Goal: Task Accomplishment & Management: Complete application form

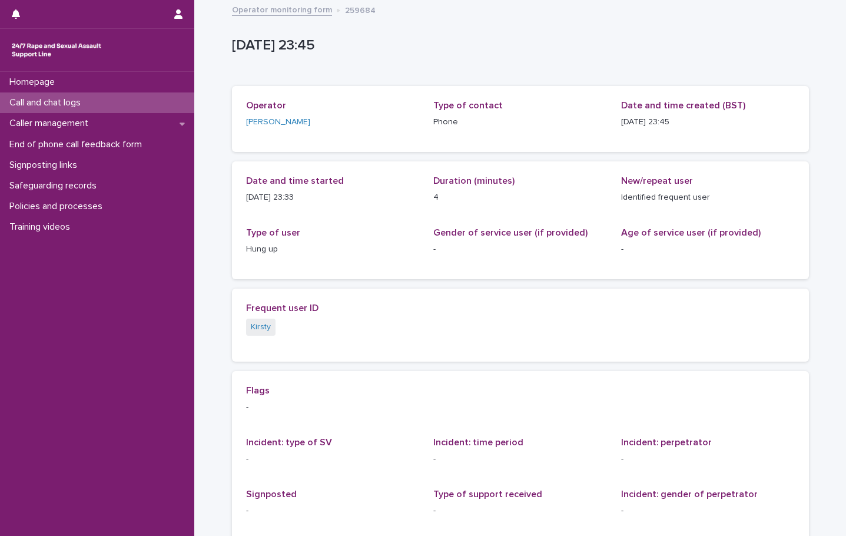
drag, startPoint x: 0, startPoint y: 0, endPoint x: 44, endPoint y: 103, distance: 111.9
click at [44, 103] on p "Call and chat logs" at bounding box center [47, 102] width 85 height 11
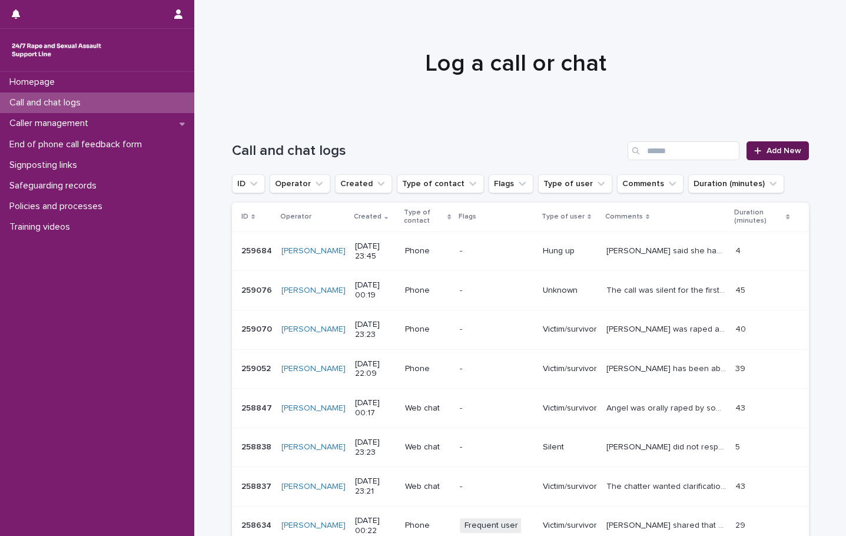
click at [768, 155] on link "Add New" at bounding box center [778, 150] width 62 height 19
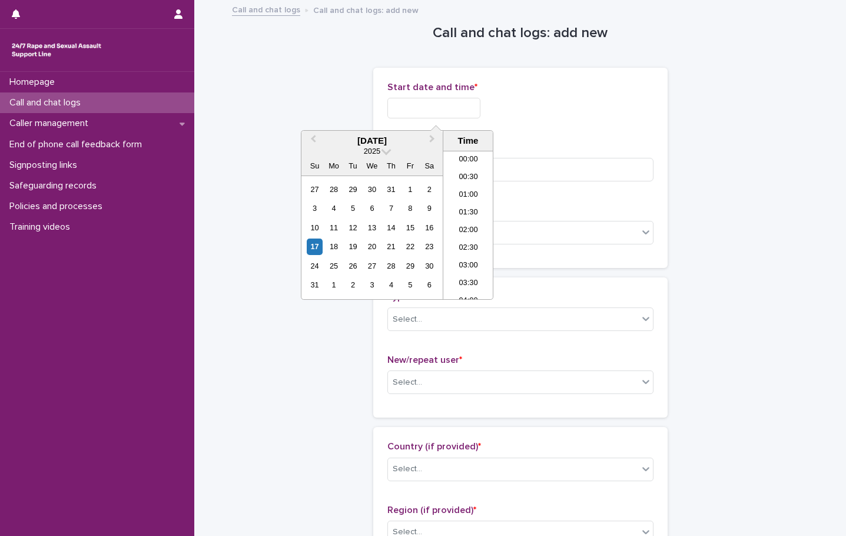
click at [443, 105] on input "text" at bounding box center [433, 108] width 93 height 21
click at [462, 273] on li "23:00" at bounding box center [468, 273] width 50 height 18
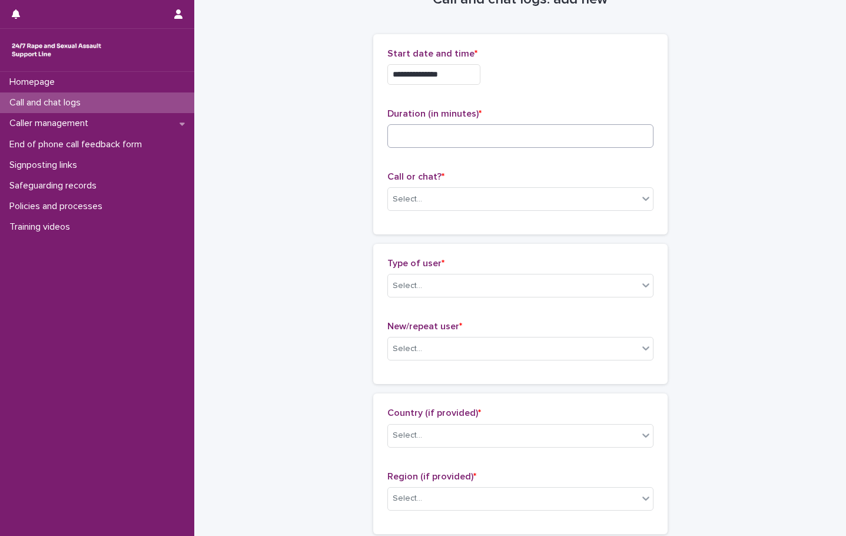
scroll to position [59, 0]
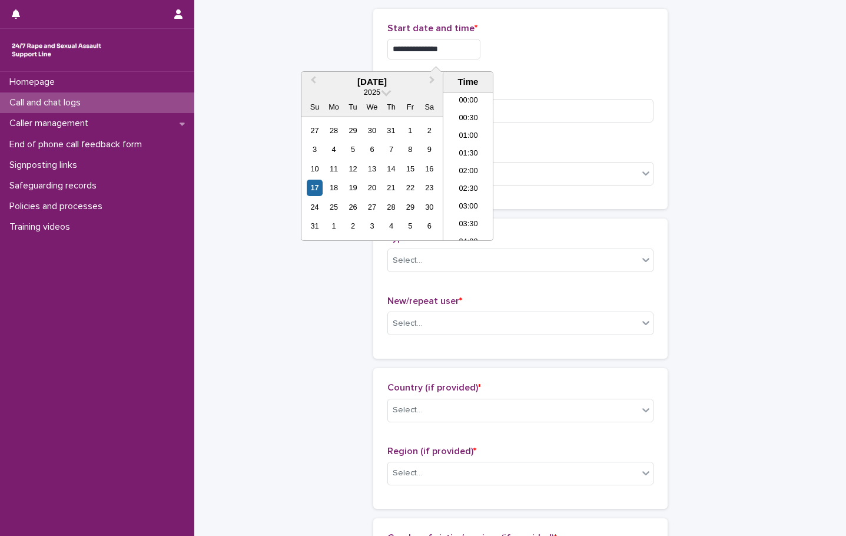
click at [471, 49] on input "**********" at bounding box center [433, 49] width 93 height 21
type input "**********"
click at [557, 77] on div "**********" at bounding box center [520, 109] width 266 height 172
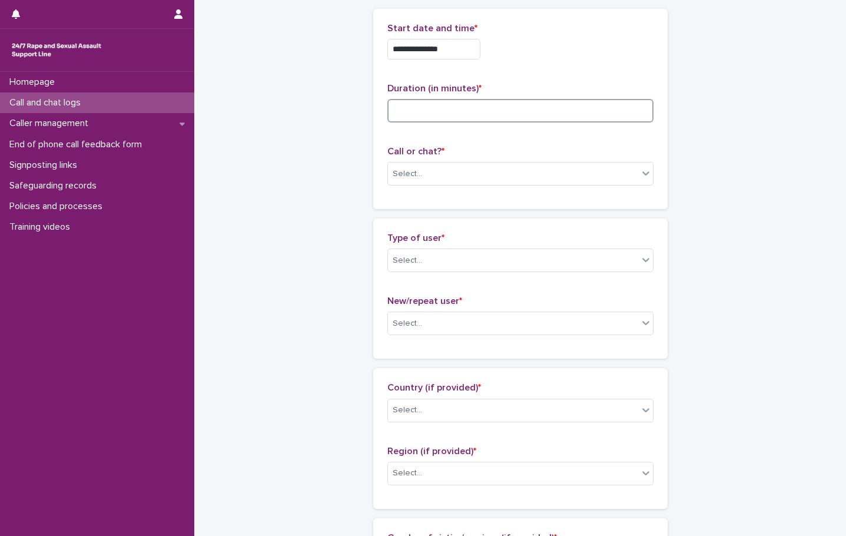
click at [449, 108] on input at bounding box center [520, 111] width 266 height 24
type input "**"
click at [454, 170] on div "Select..." at bounding box center [513, 173] width 250 height 19
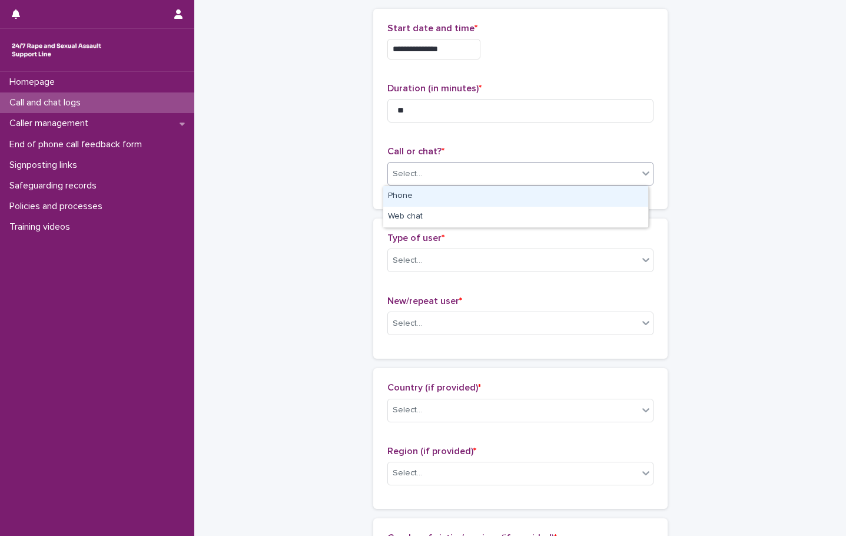
click at [446, 194] on div "Phone" at bounding box center [515, 196] width 265 height 21
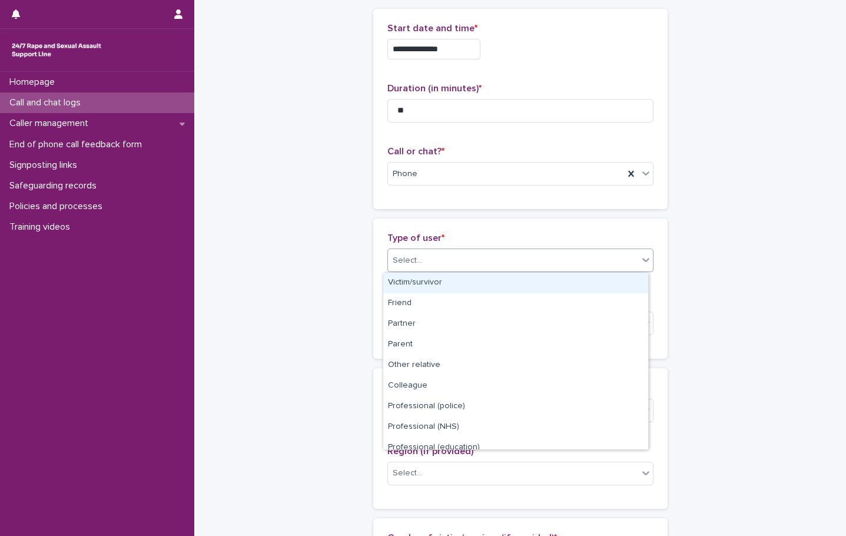
click at [404, 267] on div "Select..." at bounding box center [513, 260] width 250 height 19
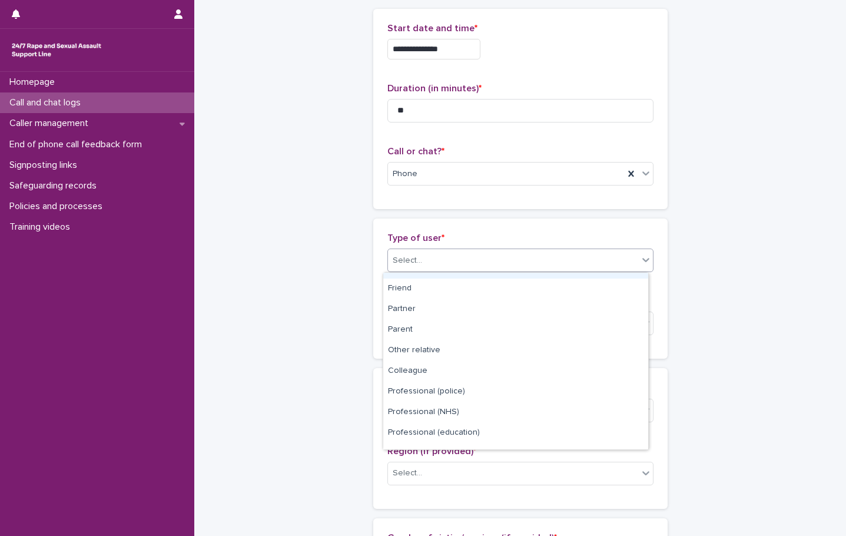
scroll to position [0, 0]
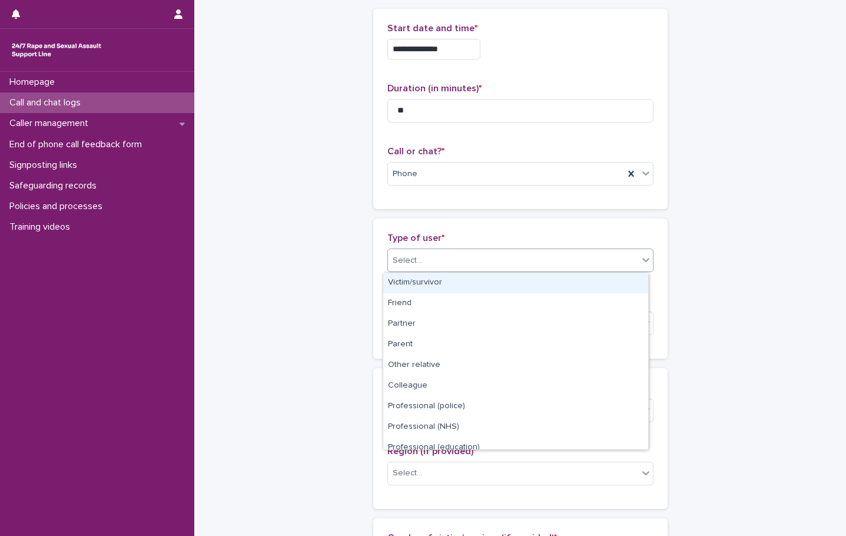
click at [419, 281] on div "Victim/survivor" at bounding box center [515, 283] width 265 height 21
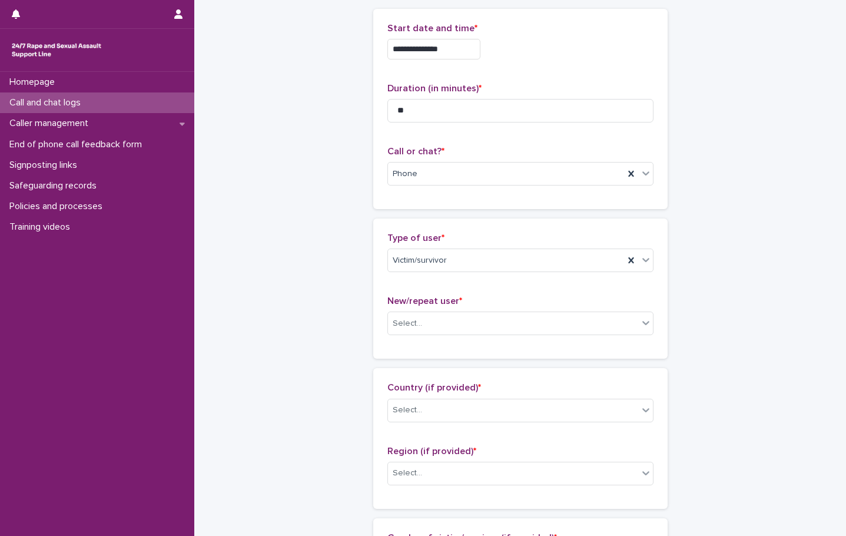
click at [446, 336] on div "New/repeat user * Select..." at bounding box center [520, 320] width 266 height 49
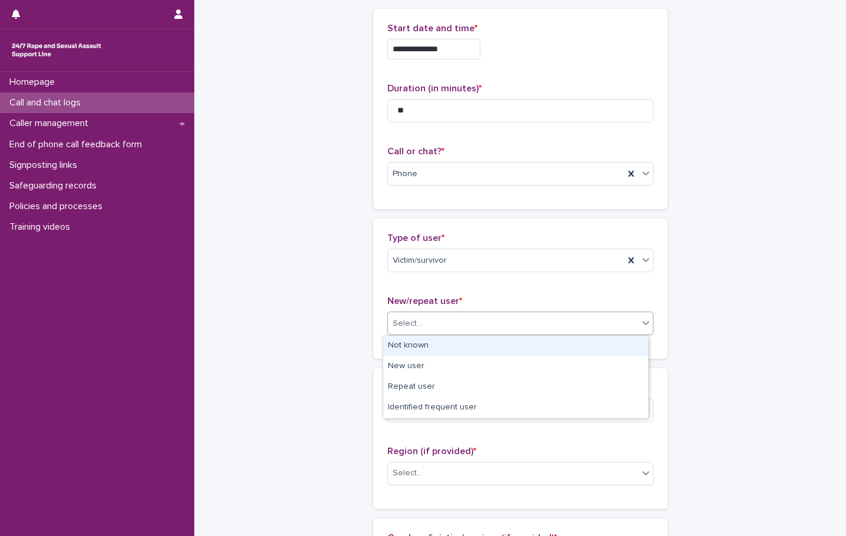
click at [440, 328] on div "Select..." at bounding box center [513, 323] width 250 height 19
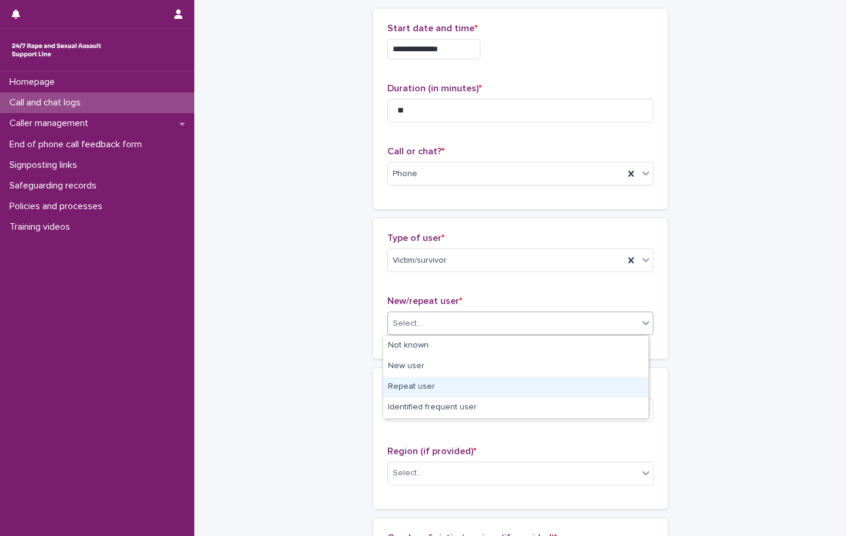
click at [416, 388] on div "Repeat user" at bounding box center [515, 387] width 265 height 21
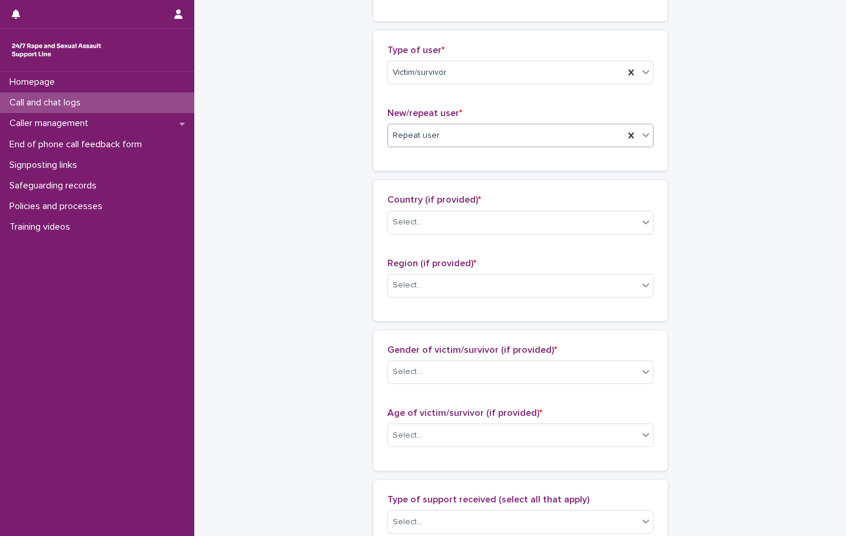
scroll to position [294, 0]
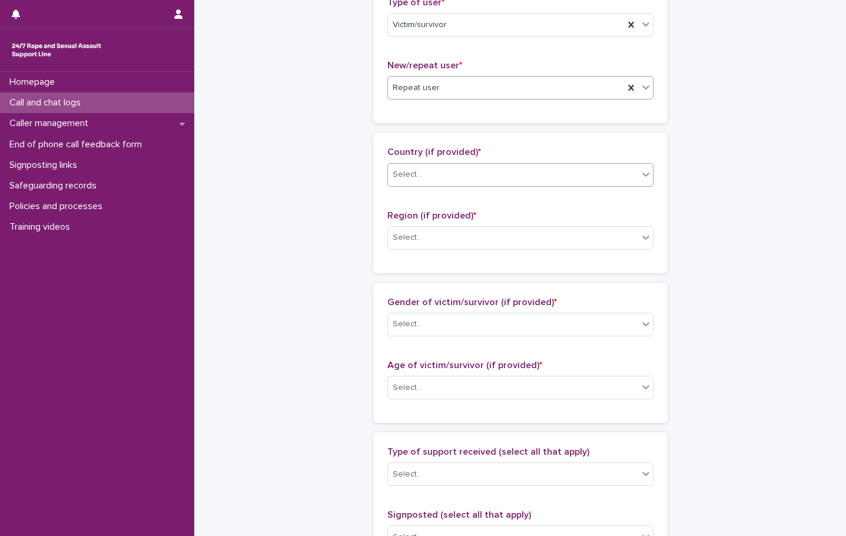
click at [448, 182] on div "Select..." at bounding box center [513, 174] width 250 height 19
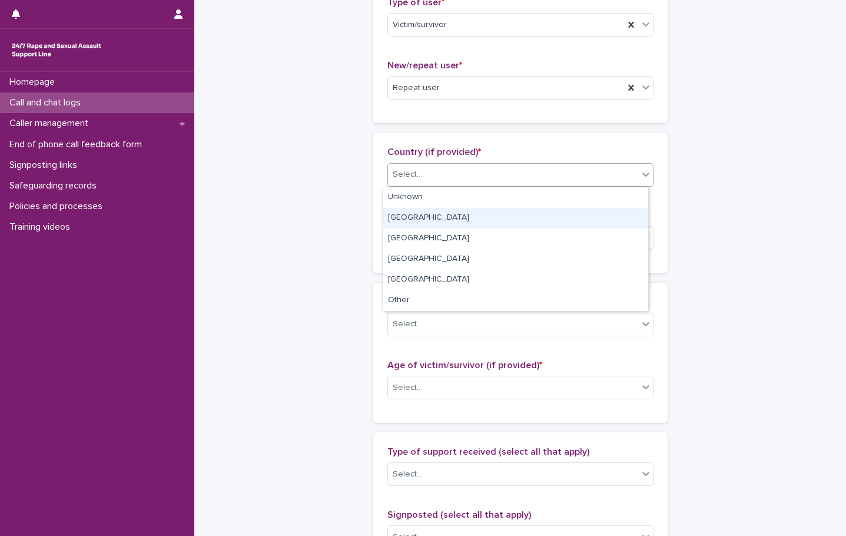
click at [402, 214] on div "[GEOGRAPHIC_DATA]" at bounding box center [515, 218] width 265 height 21
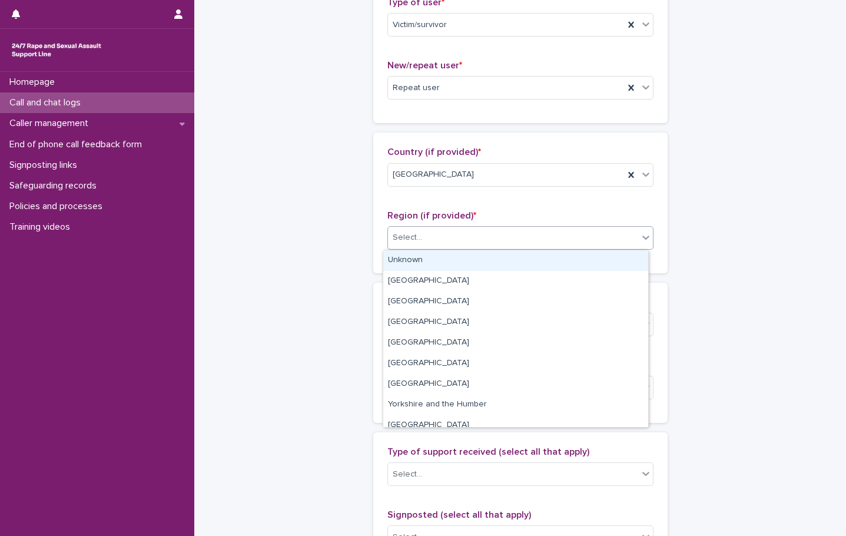
click at [419, 239] on div "Select..." at bounding box center [513, 237] width 250 height 19
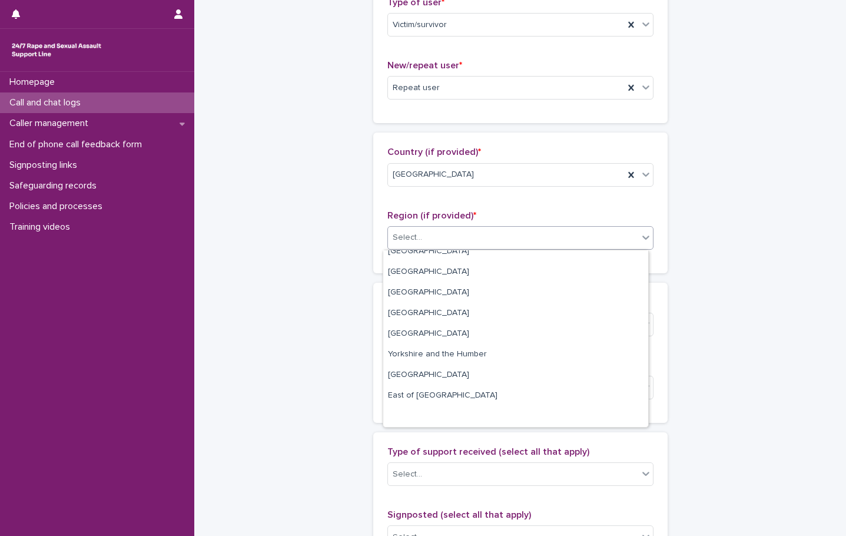
scroll to position [0, 0]
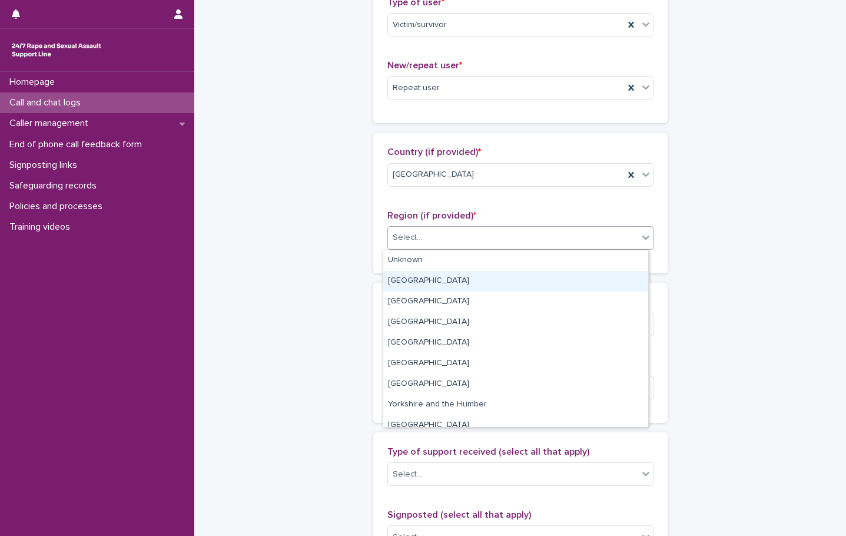
click at [435, 281] on div "[GEOGRAPHIC_DATA]" at bounding box center [515, 281] width 265 height 21
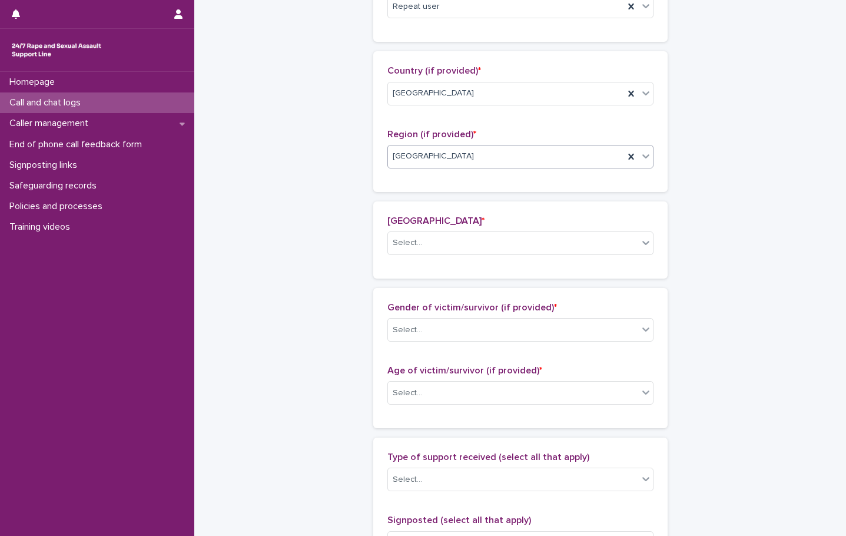
scroll to position [396, 0]
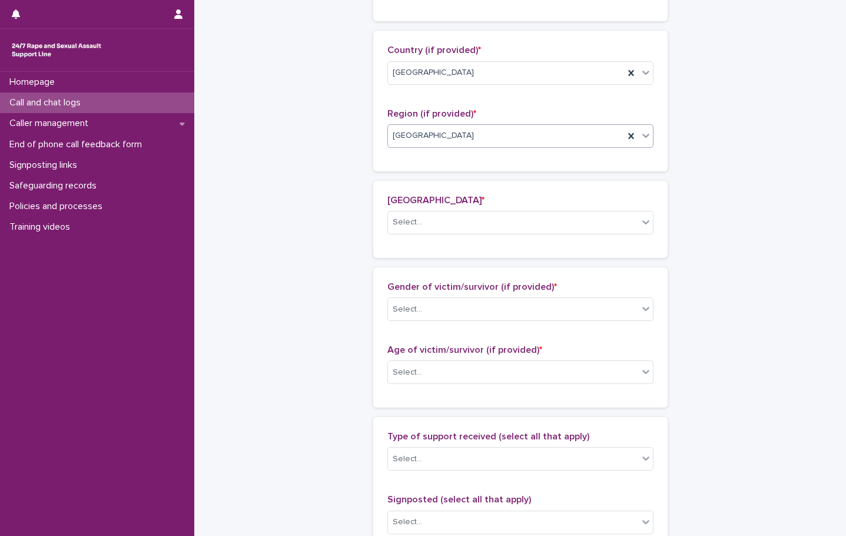
click at [443, 235] on div "London borough * Select..." at bounding box center [520, 219] width 266 height 49
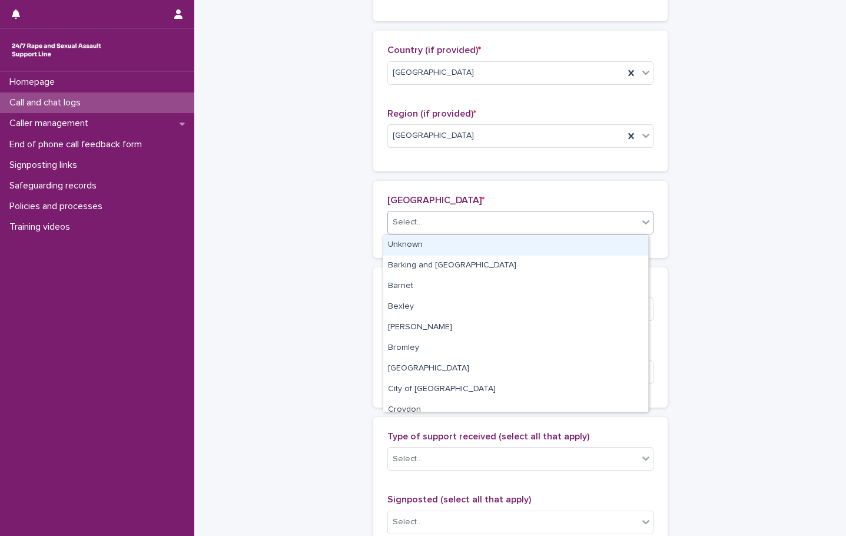
click at [435, 226] on div "Select..." at bounding box center [513, 222] width 250 height 19
click at [743, 204] on div "**********" at bounding box center [520, 285] width 577 height 1361
click at [485, 224] on div "Select..." at bounding box center [513, 222] width 250 height 19
click at [456, 244] on div "Unknown" at bounding box center [515, 245] width 265 height 21
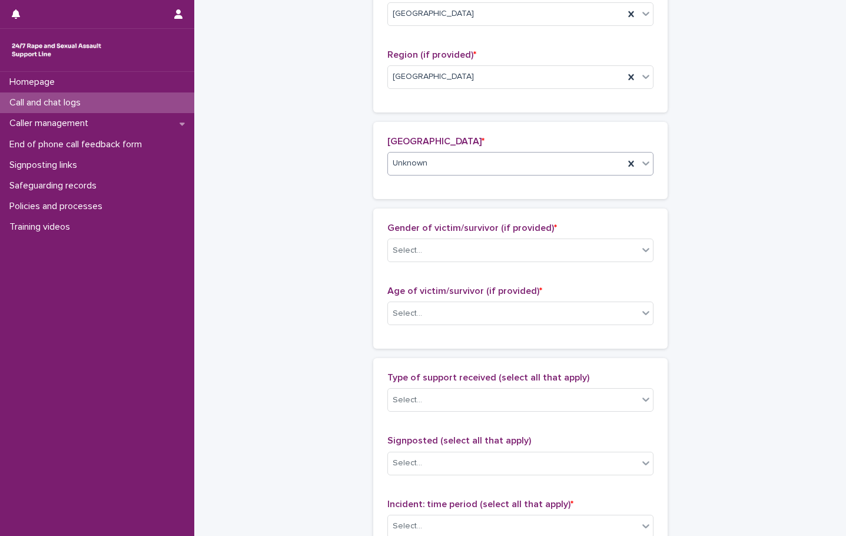
scroll to position [514, 0]
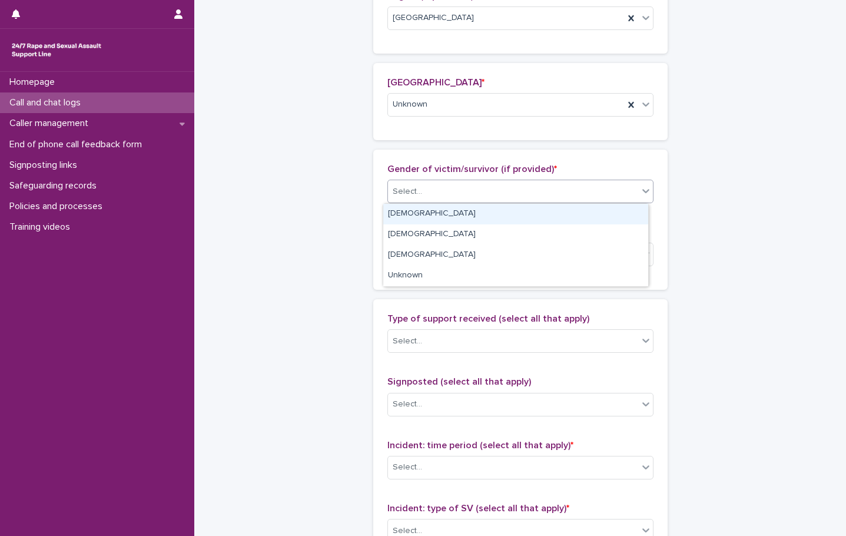
click at [466, 190] on div "Select..." at bounding box center [513, 191] width 250 height 19
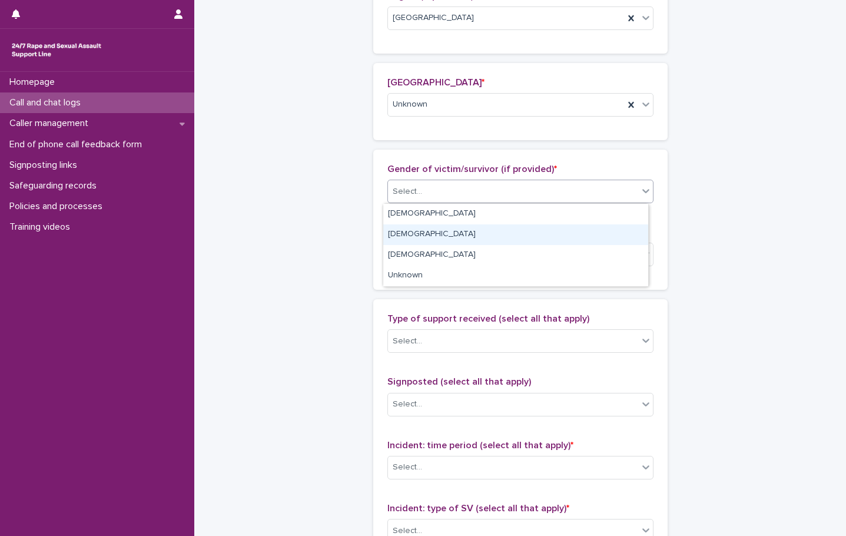
click at [421, 233] on div "[DEMOGRAPHIC_DATA]" at bounding box center [515, 234] width 265 height 21
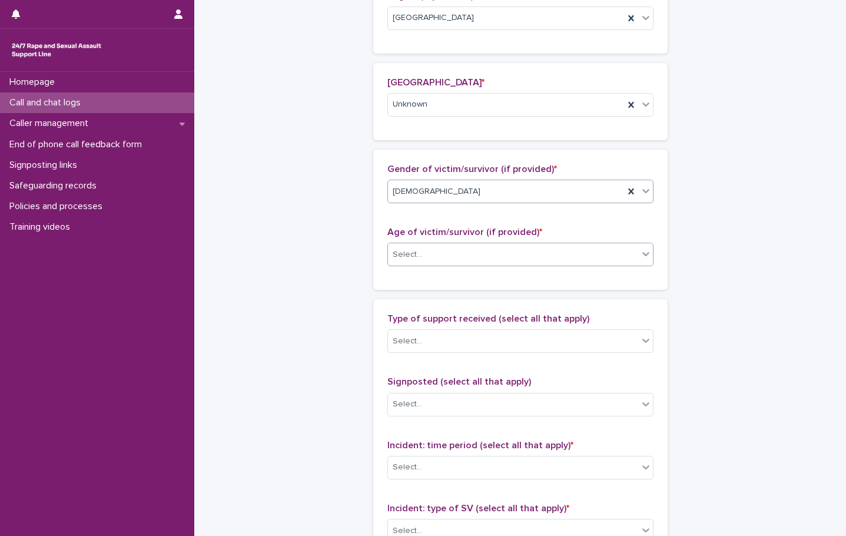
click at [430, 253] on div "Select..." at bounding box center [513, 254] width 250 height 19
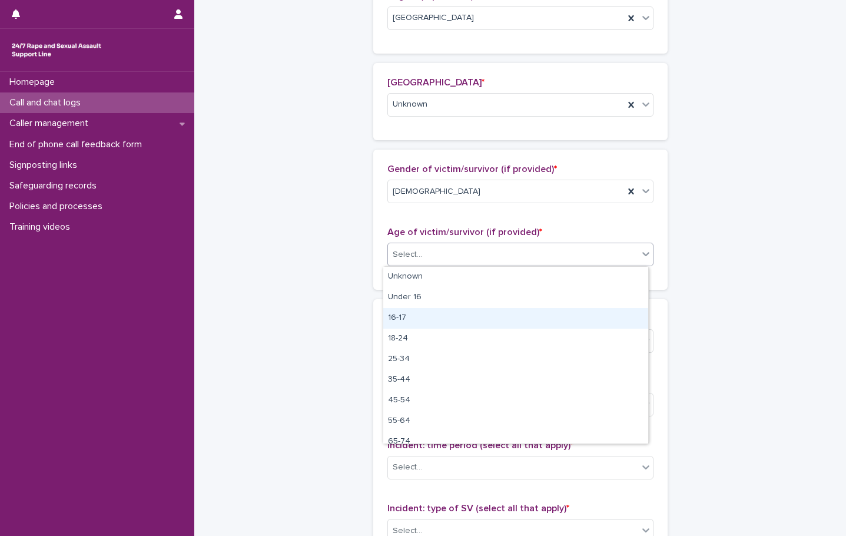
click at [428, 311] on div "16-17" at bounding box center [515, 318] width 265 height 21
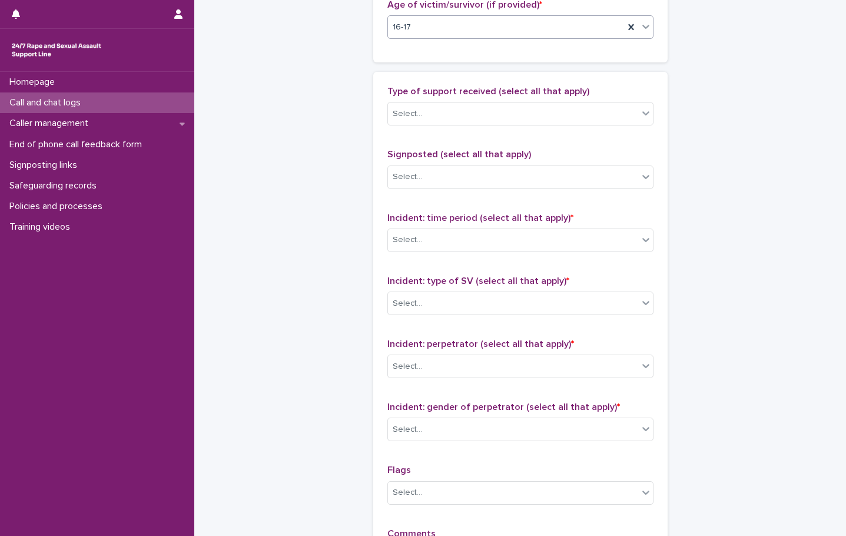
scroll to position [750, 0]
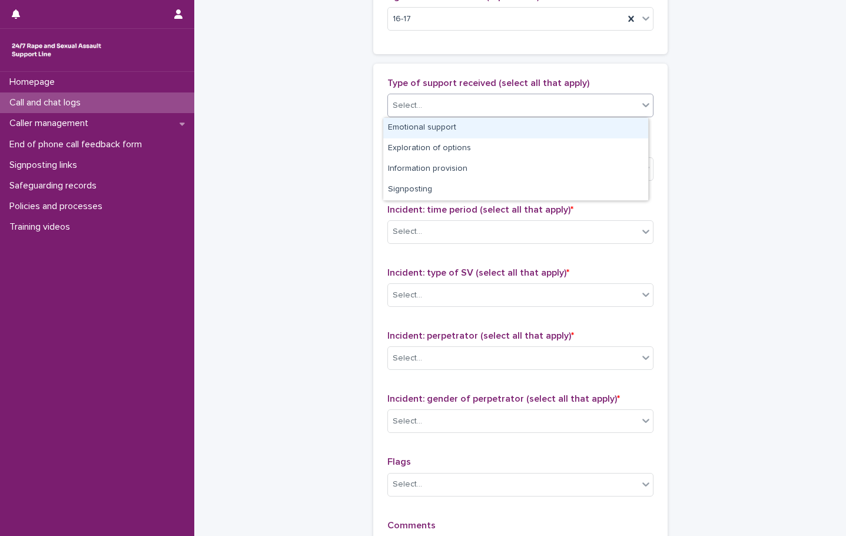
click at [453, 114] on div "Select..." at bounding box center [513, 105] width 250 height 19
click at [439, 129] on div "Emotional support" at bounding box center [515, 128] width 265 height 21
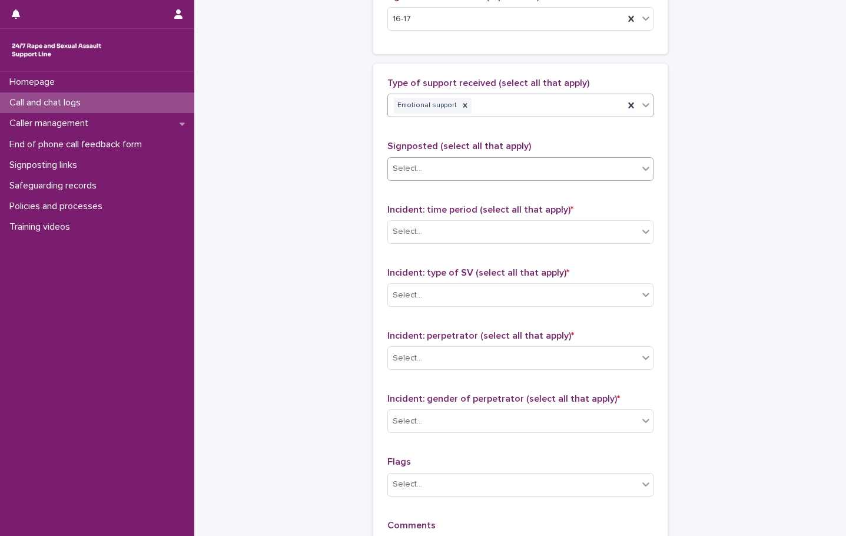
click at [457, 177] on div "Select..." at bounding box center [513, 168] width 250 height 19
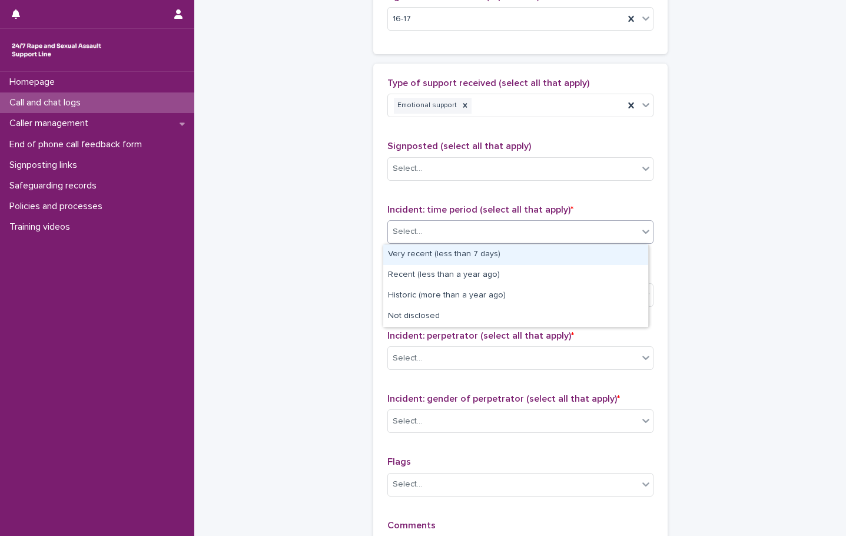
click at [422, 237] on div "Select..." at bounding box center [513, 231] width 250 height 19
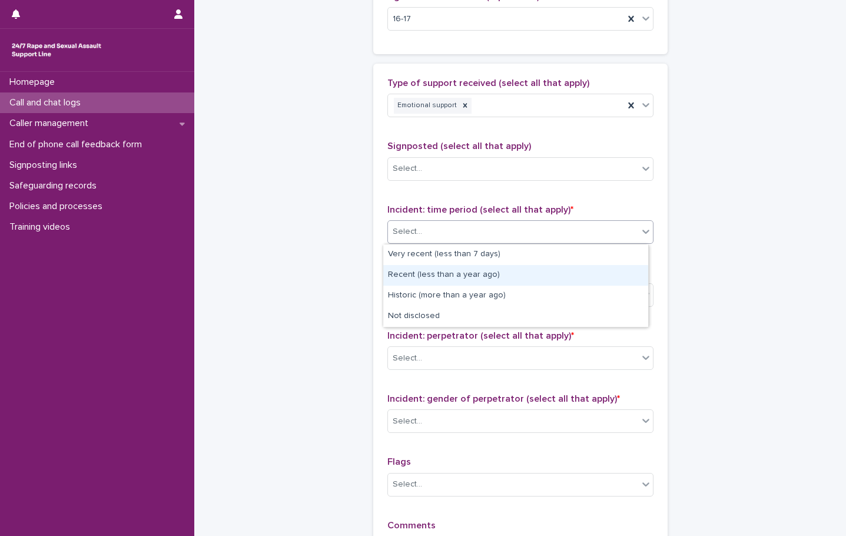
click at [428, 277] on div "Recent (less than a year ago)" at bounding box center [515, 275] width 265 height 21
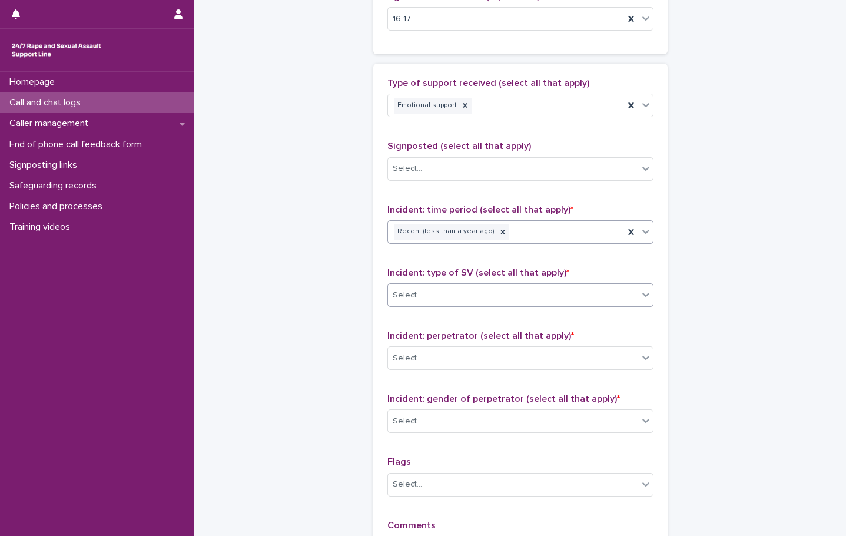
click at [425, 298] on div "Select..." at bounding box center [513, 295] width 250 height 19
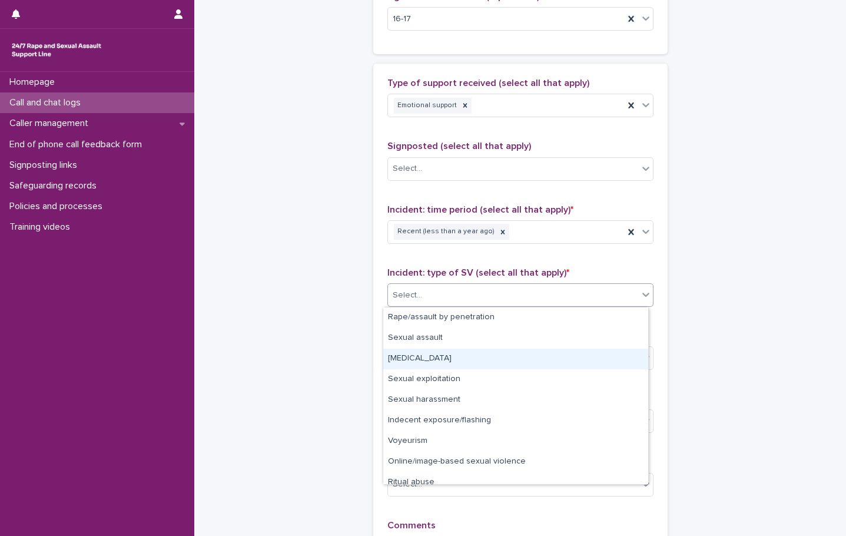
scroll to position [29, 0]
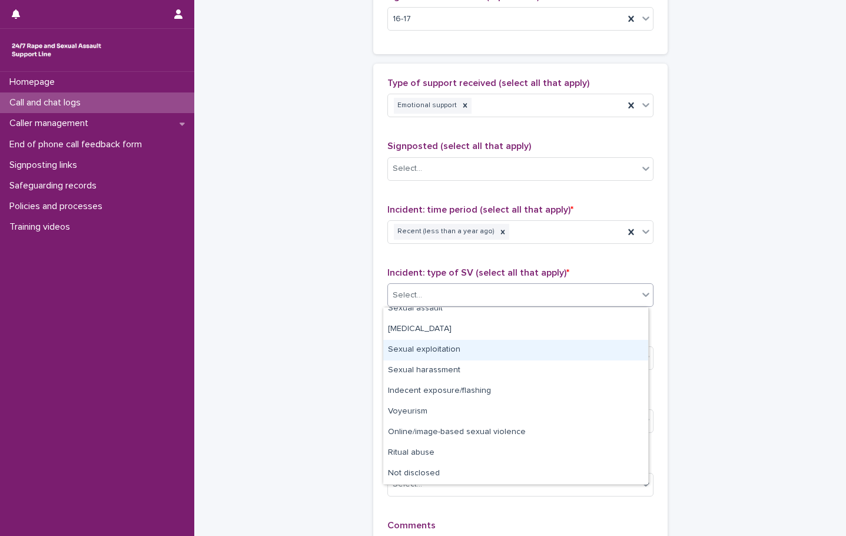
click at [450, 351] on div "Sexual exploitation" at bounding box center [515, 350] width 265 height 21
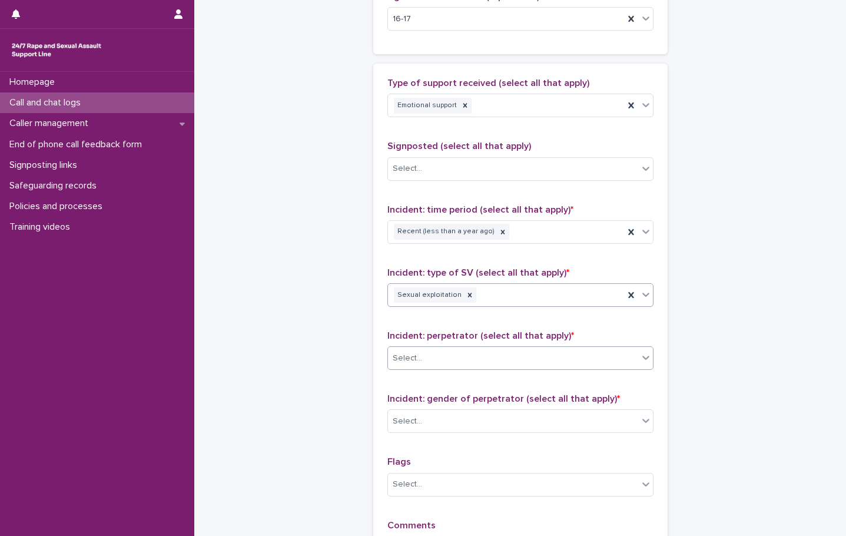
click at [460, 354] on div "Select..." at bounding box center [513, 358] width 250 height 19
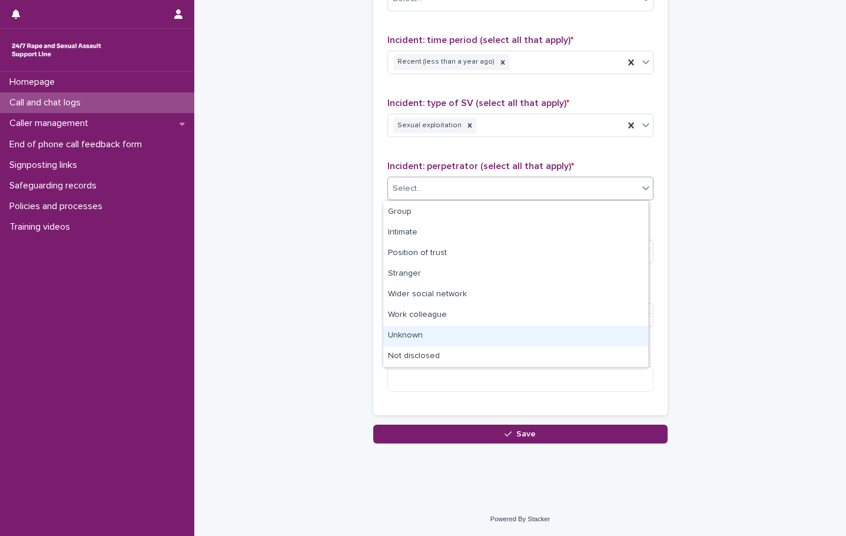
scroll to position [2, 0]
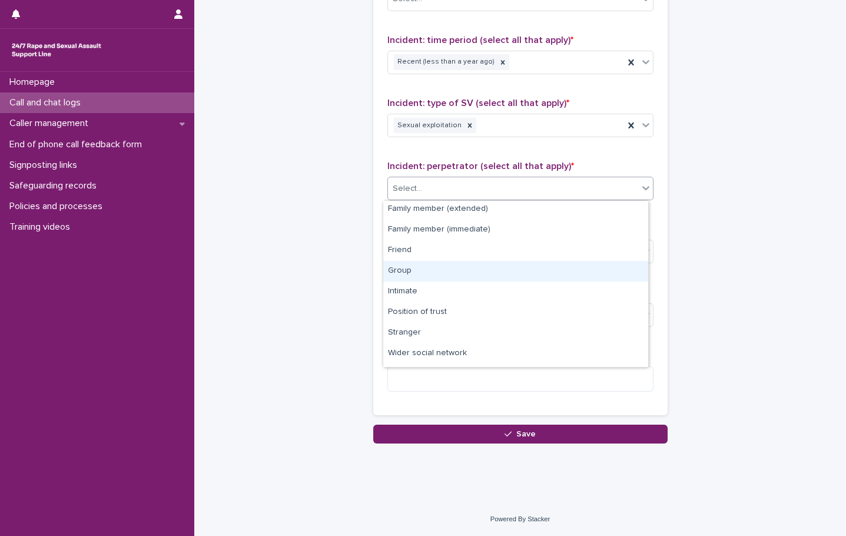
click at [413, 274] on div "Group" at bounding box center [515, 271] width 265 height 21
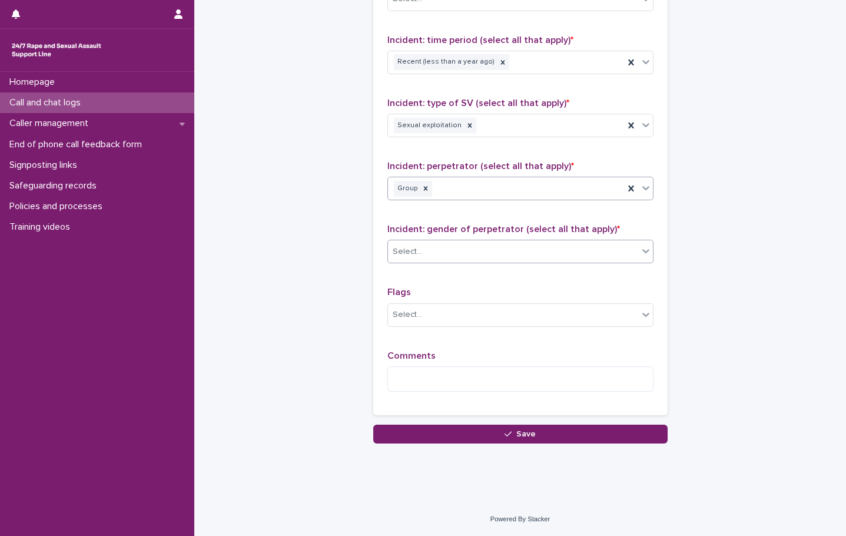
click at [459, 253] on div "Select..." at bounding box center [513, 251] width 250 height 19
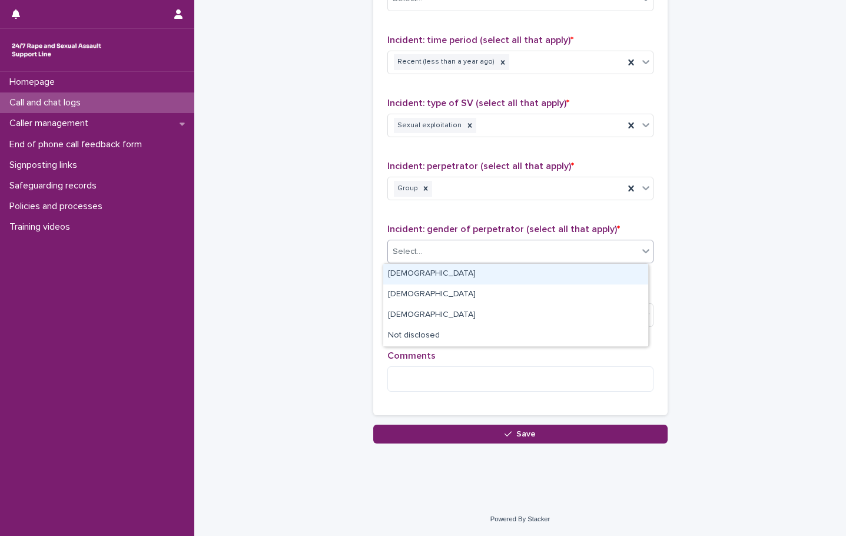
click at [416, 273] on div "[DEMOGRAPHIC_DATA]" at bounding box center [515, 274] width 265 height 21
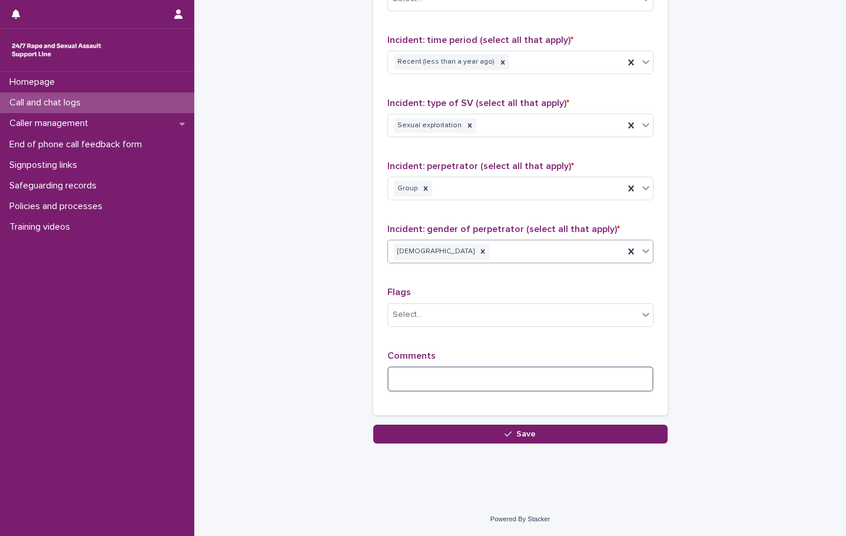
click at [450, 383] on textarea at bounding box center [520, 378] width 266 height 25
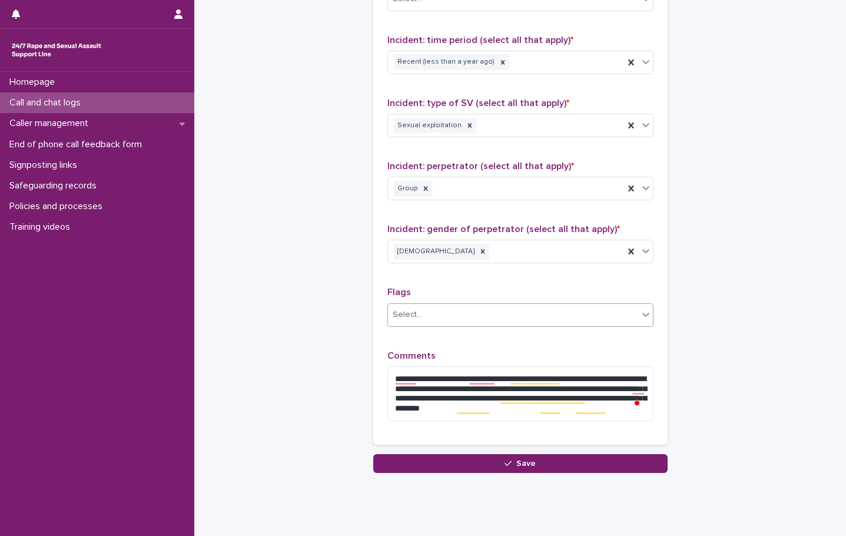
click at [574, 319] on div "Select..." at bounding box center [513, 314] width 250 height 19
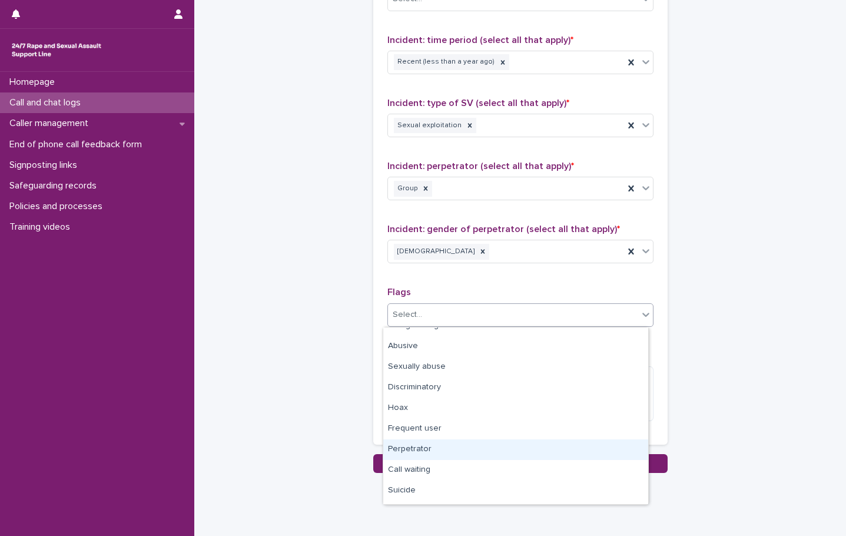
scroll to position [0, 0]
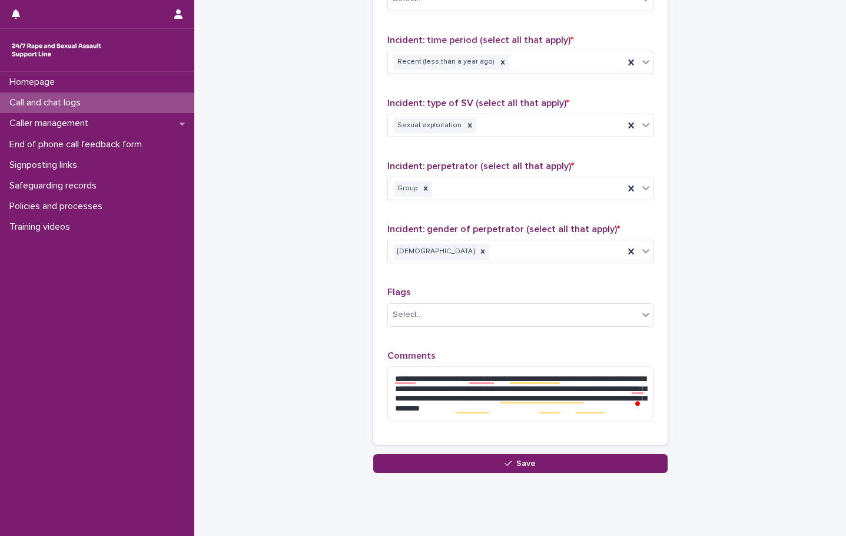
click at [566, 282] on div "**********" at bounding box center [520, 169] width 266 height 522
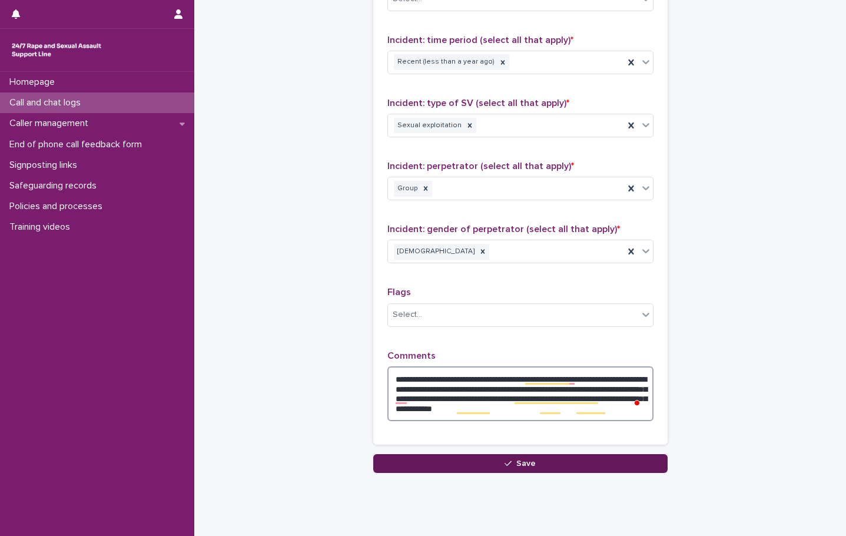
type textarea "**********"
click at [520, 464] on span "Save" at bounding box center [525, 463] width 19 height 8
